Goal: Complete application form: Complete application form

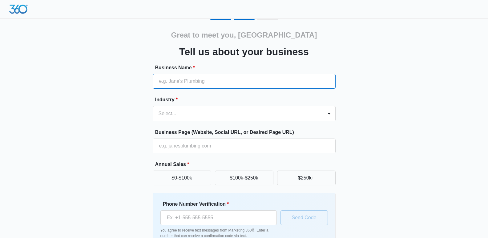
click at [200, 83] on input "Business Name *" at bounding box center [244, 81] width 183 height 15
paste input "Complete Medical Weight Loss And Anti Aging"
type input "Complete Medical Weight Loss And Anti Aging"
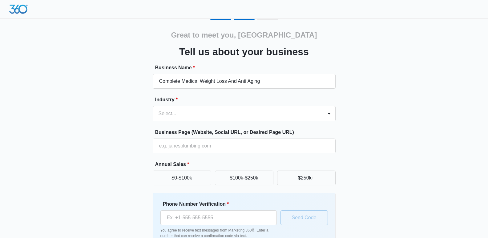
click at [388, 122] on div "Great to meet you, [PERSON_NAME] us about your business Business Name * Complet…" at bounding box center [244, 144] width 370 height 250
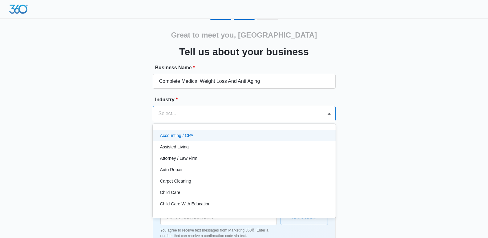
click at [322, 116] on div "Select..." at bounding box center [238, 113] width 170 height 15
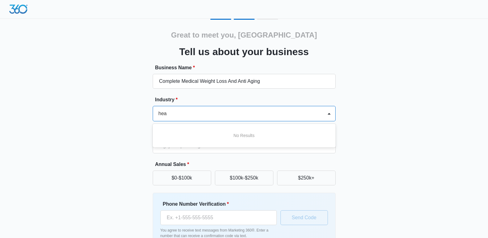
type input "he"
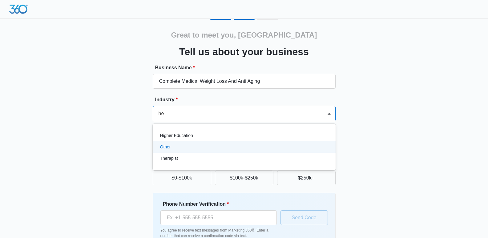
click at [196, 149] on div "Other" at bounding box center [243, 147] width 167 height 6
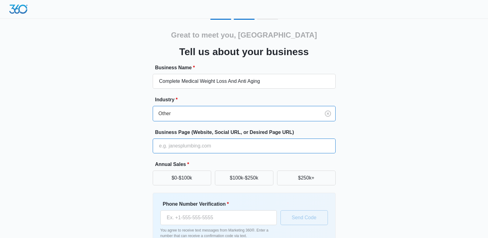
click at [207, 143] on input "Business Page (Website, Social URL, or Desired Page URL)" at bounding box center [244, 146] width 183 height 15
click at [199, 153] on input "Business Page (Website, Social URL, or Desired Page URL)" at bounding box center [244, 146] width 183 height 15
paste input "[URL][DOMAIN_NAME]"
type input "[URL][DOMAIN_NAME]"
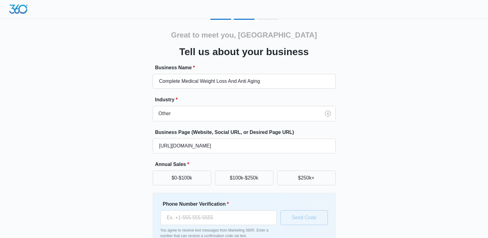
click at [419, 154] on div "Great to meet you, [PERSON_NAME] Tell us about your business Business Name * Co…" at bounding box center [244, 144] width 370 height 250
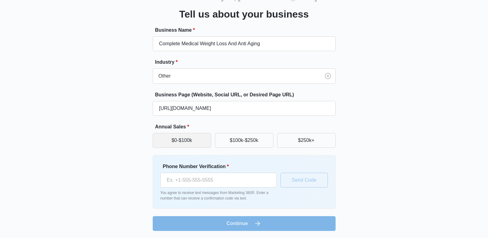
scroll to position [38, 0]
click at [200, 136] on button "$0-$100k" at bounding box center [182, 140] width 59 height 15
